Goal: Navigation & Orientation: Find specific page/section

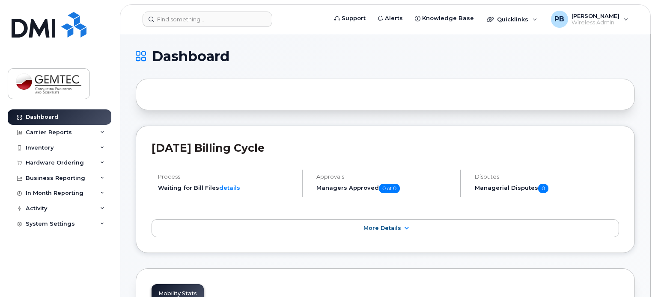
scroll to position [128, 0]
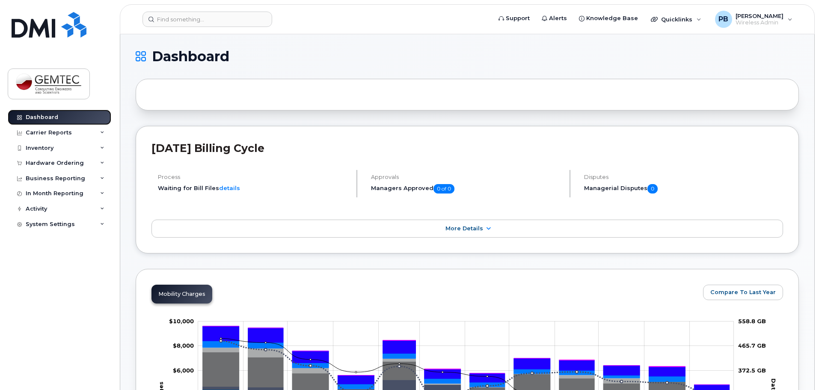
click at [42, 113] on link "Dashboard" at bounding box center [60, 117] width 104 height 15
